Goal: Transaction & Acquisition: Purchase product/service

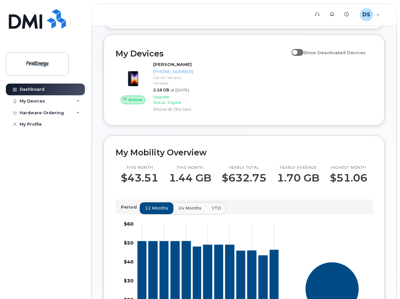
scroll to position [86, 0]
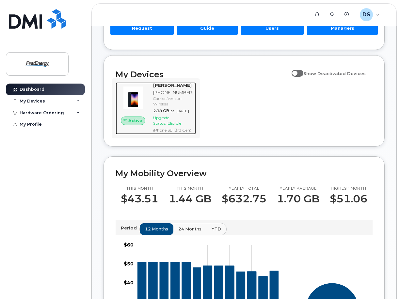
click at [169, 126] on span "Upgrade Status:" at bounding box center [161, 120] width 16 height 10
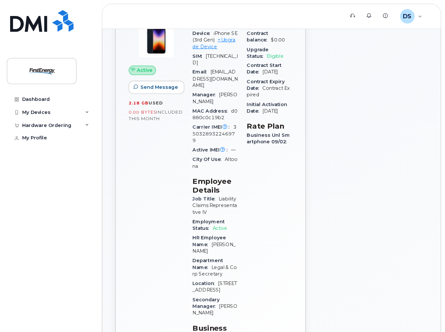
scroll to position [116, 0]
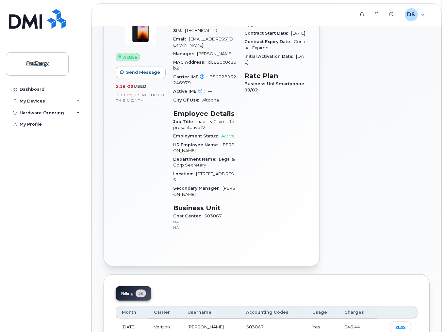
drag, startPoint x: 387, startPoint y: 7, endPoint x: 391, endPoint y: 254, distance: 246.4
click at [391, 254] on div "Create Helpdesk Submission" at bounding box center [379, 119] width 110 height 303
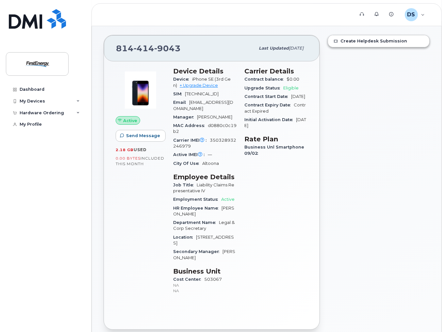
scroll to position [57, 0]
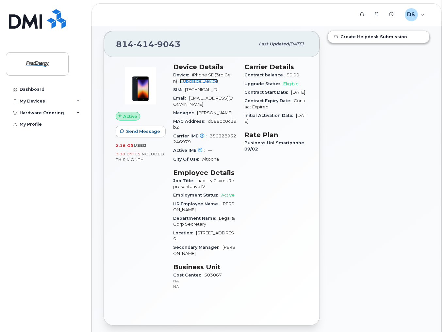
click at [188, 84] on link "+ Upgrade Device" at bounding box center [199, 81] width 38 height 5
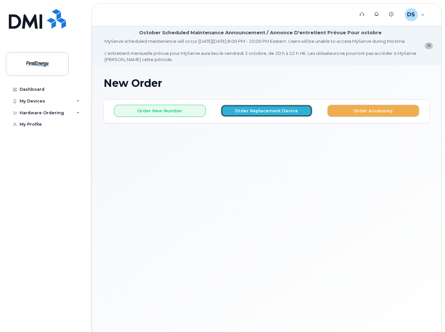
click at [267, 117] on button "Order Replacement Device" at bounding box center [267, 111] width 92 height 12
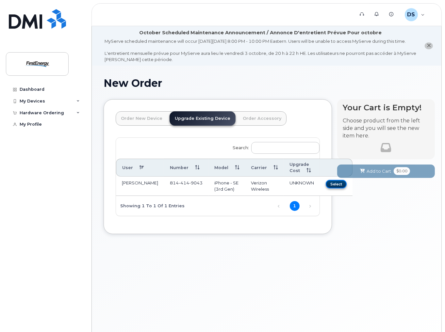
click at [326, 188] on button "Select" at bounding box center [336, 184] width 21 height 8
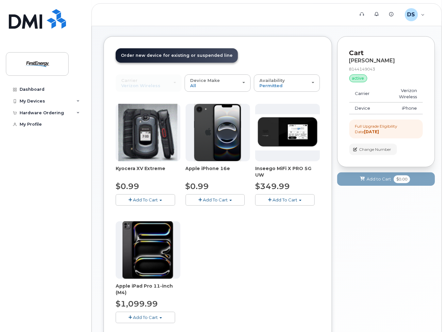
scroll to position [73, 0]
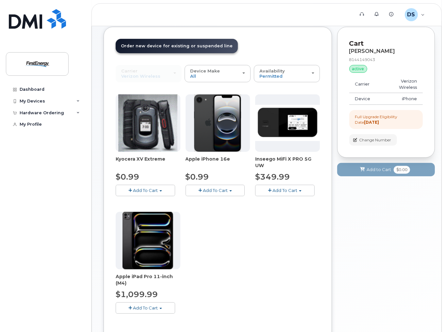
click at [209, 192] on button "Add To Cart" at bounding box center [215, 190] width 59 height 11
click at [218, 207] on link "$0.99 - 2 Year Upgrade" at bounding box center [218, 203] width 63 height 8
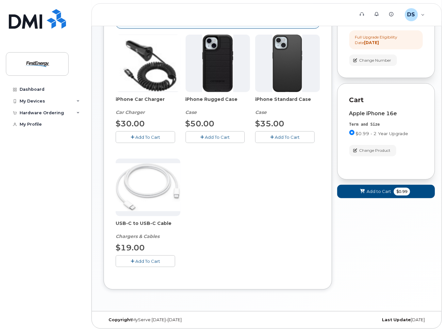
scroll to position [158, 0]
click at [283, 136] on span "Add To Cart" at bounding box center [287, 137] width 25 height 5
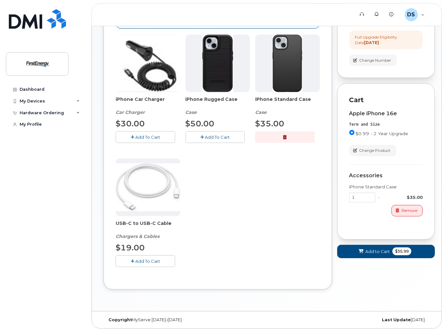
click at [286, 136] on icon "button" at bounding box center [285, 137] width 4 height 4
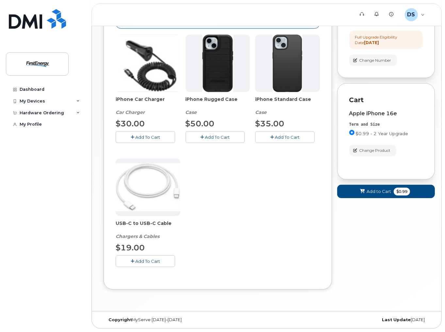
click at [148, 259] on button "Add To Cart" at bounding box center [145, 261] width 59 height 11
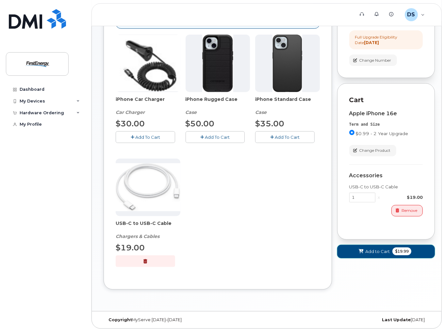
click at [372, 249] on span "Add to Cart" at bounding box center [377, 252] width 25 height 6
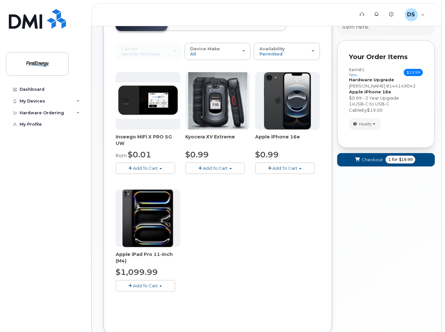
scroll to position [37, 0]
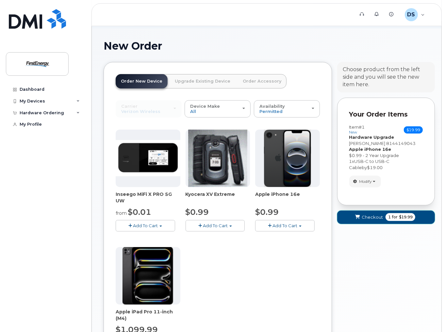
click at [367, 220] on button "Checkout 1 for $19.99" at bounding box center [386, 217] width 98 height 13
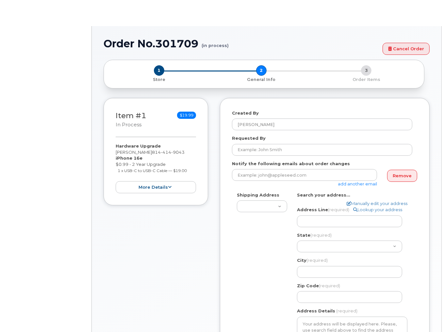
select select
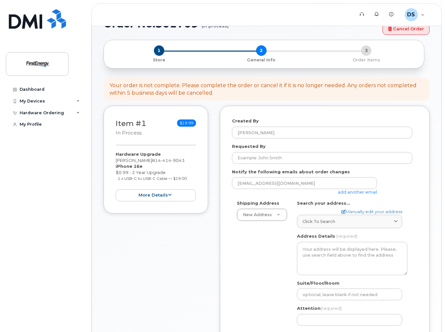
scroll to position [73, 0]
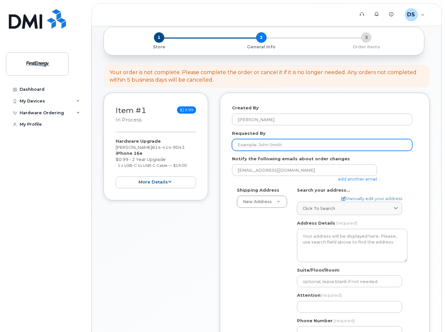
click at [295, 151] on input "Requested By" at bounding box center [322, 145] width 180 height 12
type input "[PERSON_NAME]"
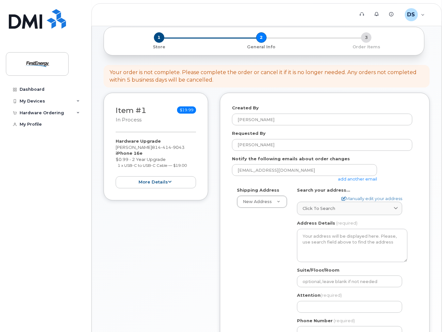
click at [366, 182] on link "add another email" at bounding box center [357, 178] width 39 height 5
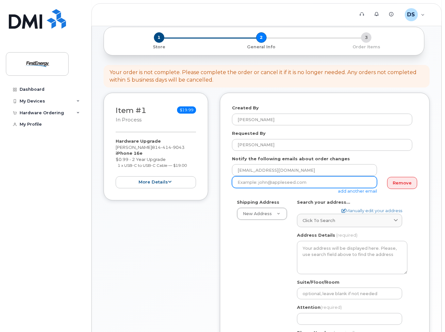
click at [314, 188] on input "email" at bounding box center [304, 182] width 145 height 12
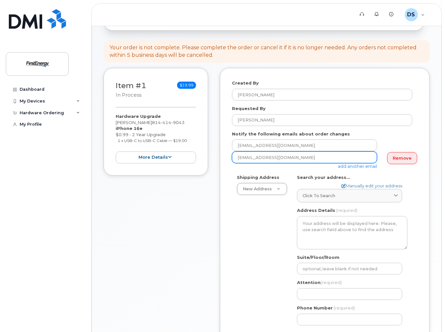
scroll to position [145, 0]
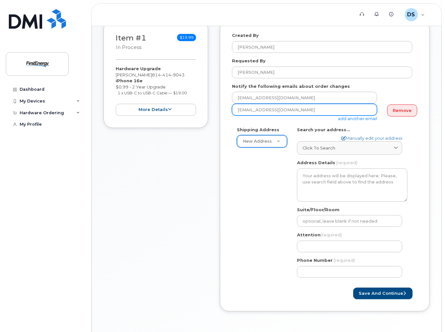
type input "lpuccio@firstenergycorp.com"
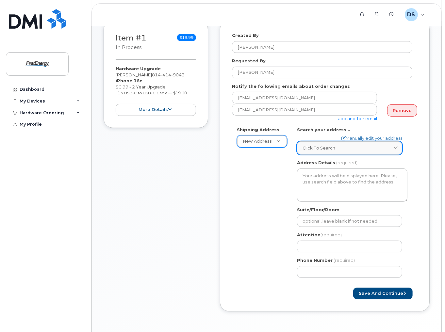
click at [393, 151] on span at bounding box center [396, 148] width 6 height 6
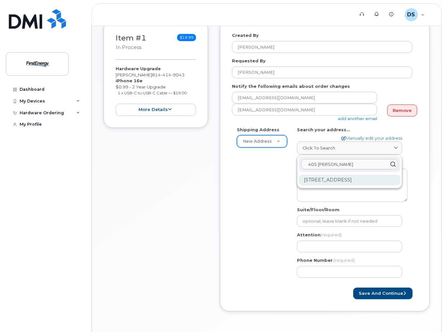
type input "405 w. plank"
click at [348, 186] on div "405 W Plank Rd Altoona PA 16602-3017" at bounding box center [350, 180] width 102 height 11
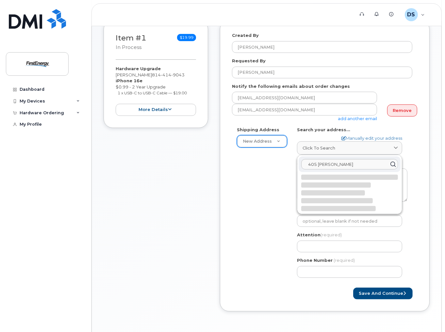
select select
type textarea "405 W Plank Rd ALTOONA PA 16602-3017 UNITED STATES"
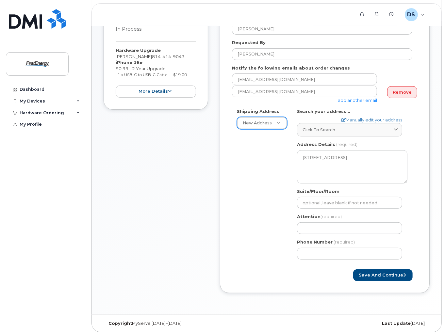
scroll to position [173, 0]
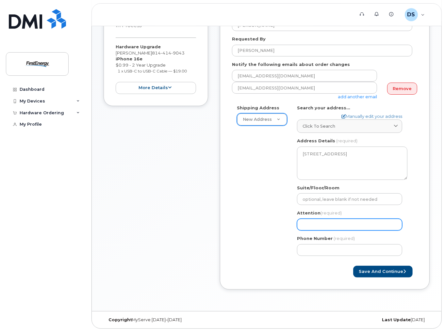
click at [319, 224] on input "Attention (required)" at bounding box center [349, 225] width 105 height 12
select select
type input "D"
select select
type input "De"
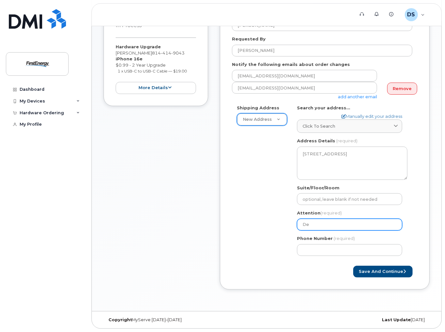
select select
type input "Den"
select select
type input "Denn"
select select
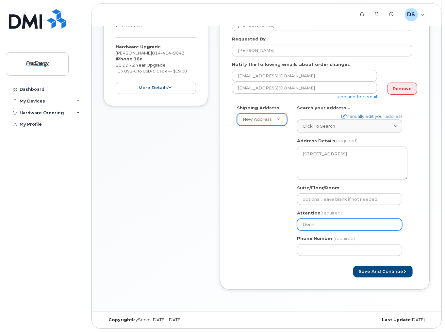
type input "Denni"
select select
type input "Dennis"
select select
type input "Dennis S"
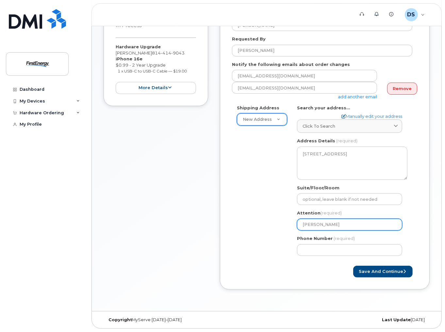
select select
type input "Dennis Sa"
select select
type input "Dennis Say"
select select
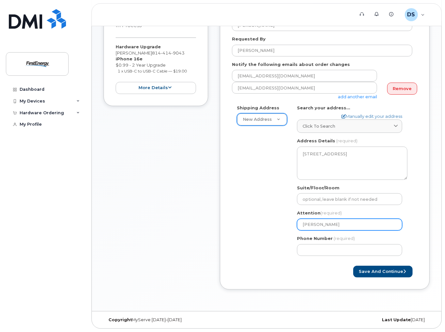
type input "Dennis Sayl"
select select
type input "Dennis Saylo"
select select
type input "[PERSON_NAME]"
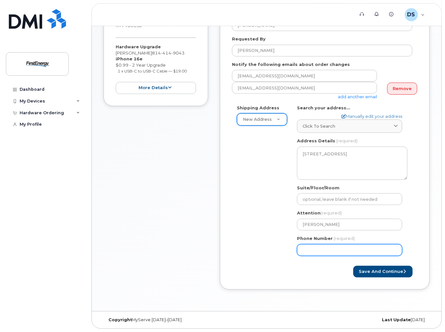
click at [347, 252] on input "Phone Number" at bounding box center [349, 250] width 105 height 12
type input "814"
click at [392, 273] on button "Save and Continue" at bounding box center [382, 272] width 59 height 12
click at [324, 249] on input "Phone Number" at bounding box center [349, 250] width 105 height 12
select select
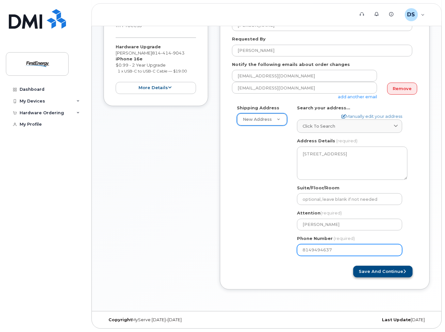
type input "8149494637"
click at [395, 272] on button "Save and Continue" at bounding box center [382, 272] width 59 height 12
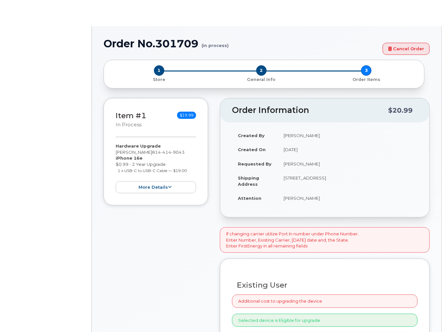
select select "2084460"
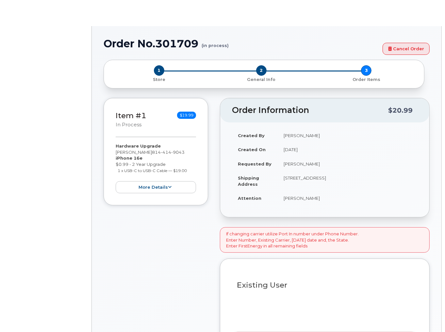
type input "2074057"
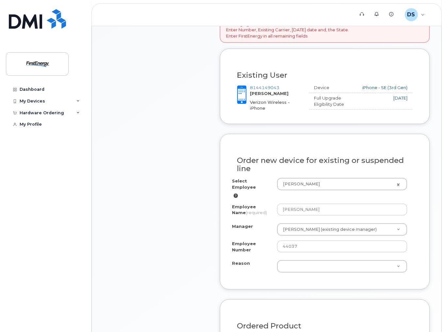
scroll to position [290, 0]
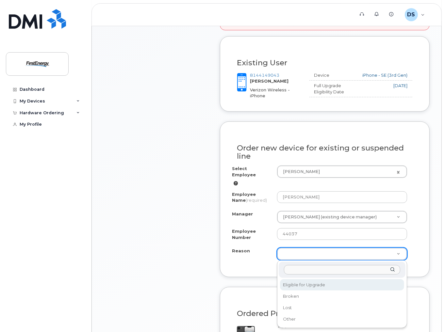
select select "eligible_for_upgrade"
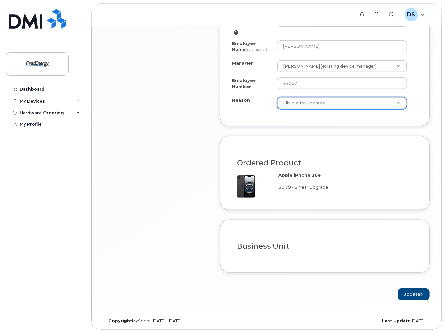
scroll to position [443, 0]
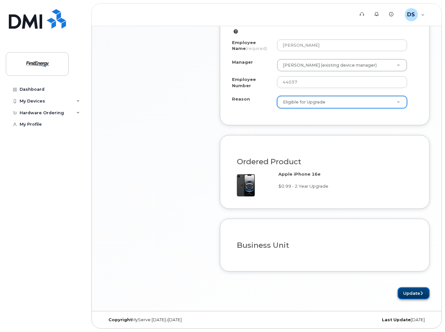
click at [410, 290] on button "Update" at bounding box center [414, 294] width 32 height 12
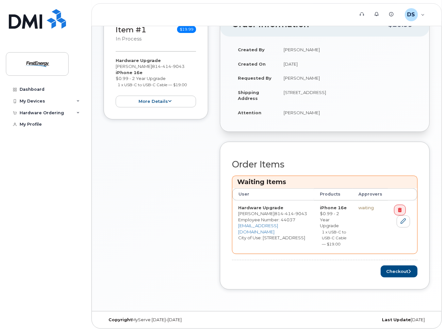
scroll to position [185, 0]
click at [399, 269] on button "Checkout" at bounding box center [399, 272] width 37 height 12
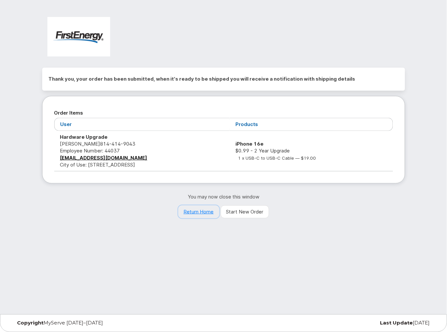
click at [207, 213] on link "Return Home" at bounding box center [198, 212] width 41 height 13
